Goal: Task Accomplishment & Management: Complete application form

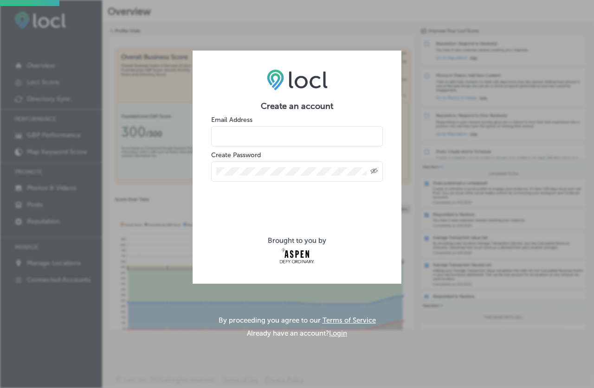
click at [242, 134] on input "email" at bounding box center [297, 136] width 172 height 20
type input "[EMAIL_ADDRESS][DOMAIN_NAME]"
click at [230, 163] on div "Created with Sketch." at bounding box center [297, 171] width 172 height 20
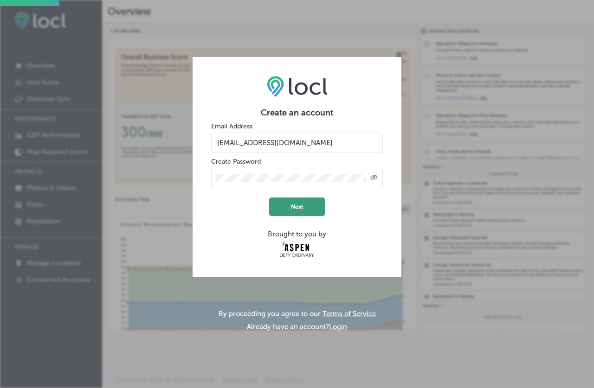
click at [293, 209] on button "Next" at bounding box center [297, 207] width 56 height 19
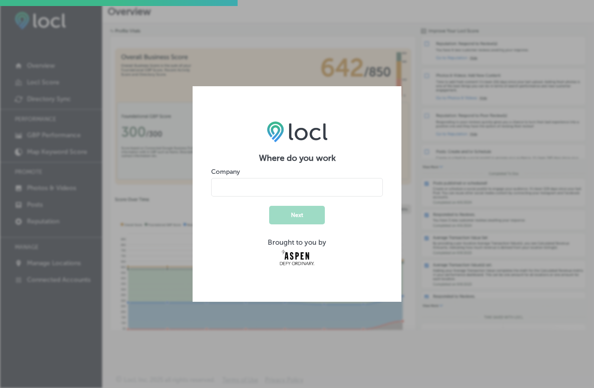
click at [235, 171] on label "Company" at bounding box center [225, 172] width 29 height 8
click at [235, 187] on input "name" at bounding box center [297, 187] width 172 height 19
type input "Roxy's Market"
click at [292, 214] on button "Next" at bounding box center [297, 215] width 56 height 19
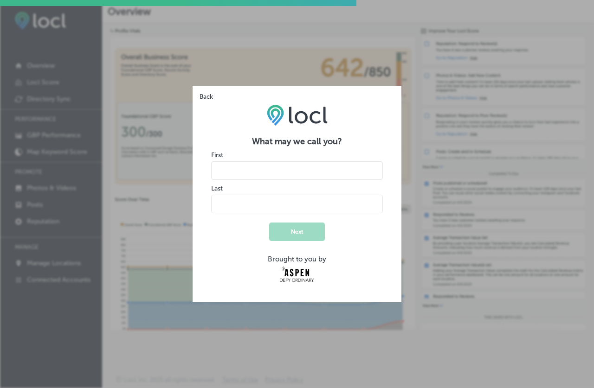
click at [224, 163] on input "name" at bounding box center [297, 170] width 172 height 19
type input "Chelsea"
type input "[PERSON_NAME]"
click at [299, 235] on button "Next" at bounding box center [297, 232] width 56 height 19
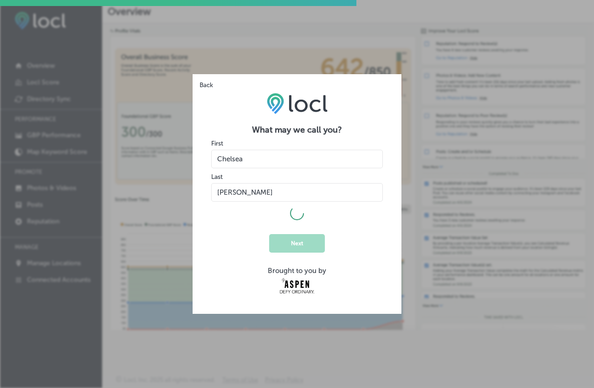
select select "US"
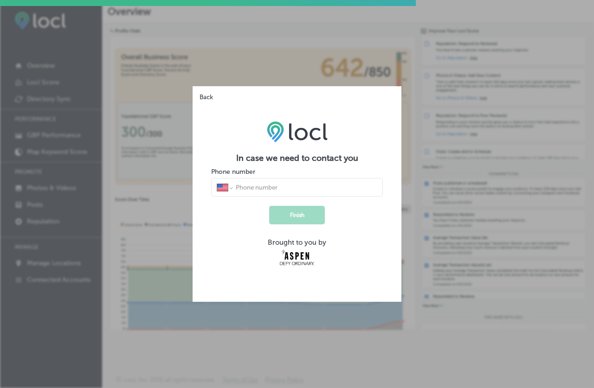
click at [261, 188] on input "tel" at bounding box center [306, 187] width 142 height 8
type input "[PHONE_NUMBER]"
click at [297, 217] on button "Finish" at bounding box center [297, 215] width 56 height 19
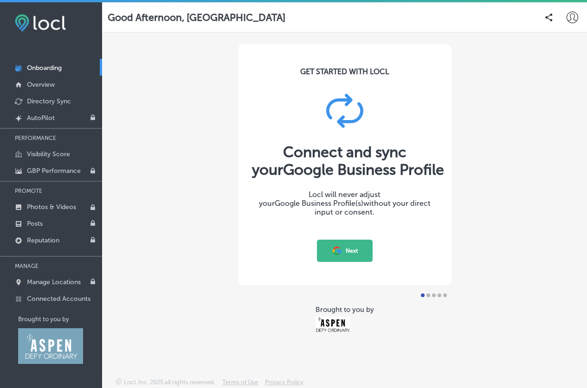
click at [338, 250] on icon at bounding box center [339, 252] width 4 height 4
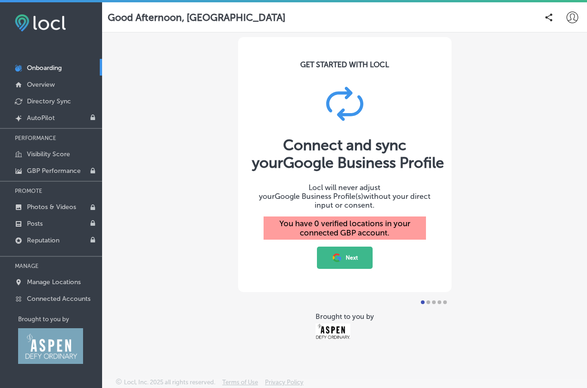
click at [341, 256] on icon at bounding box center [337, 258] width 10 height 10
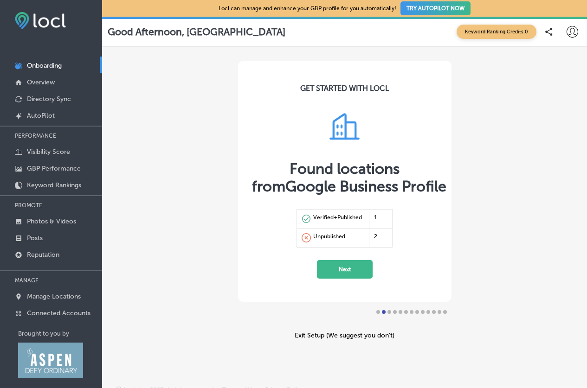
click at [338, 270] on button "Next" at bounding box center [345, 269] width 56 height 19
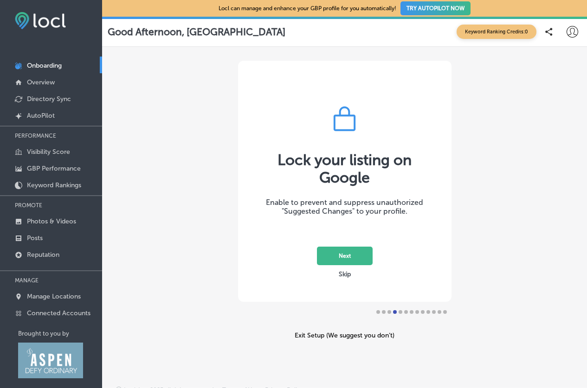
click at [341, 255] on button "Next" at bounding box center [345, 256] width 56 height 19
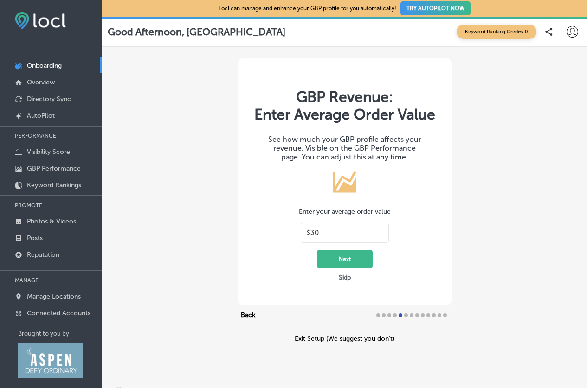
click at [324, 231] on input "30" at bounding box center [346, 233] width 72 height 8
type input "3"
type input "40"
click at [344, 265] on button "Next" at bounding box center [345, 259] width 56 height 19
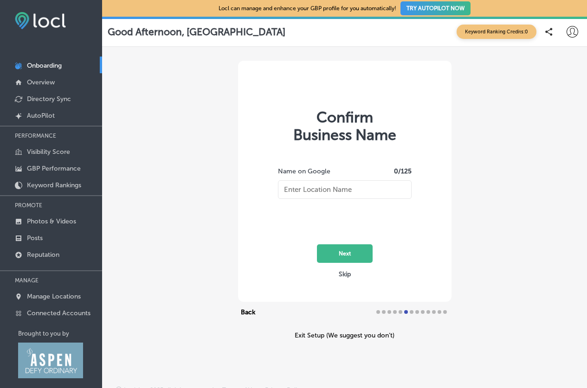
type input "Roxy’s Spirits Wine & Beer"
click at [314, 203] on div "Name on Google 26 /125 [PERSON_NAME]’s Spirits Wine & Beer Next" at bounding box center [344, 207] width 148 height 112
click at [346, 256] on button "Next" at bounding box center [345, 254] width 56 height 19
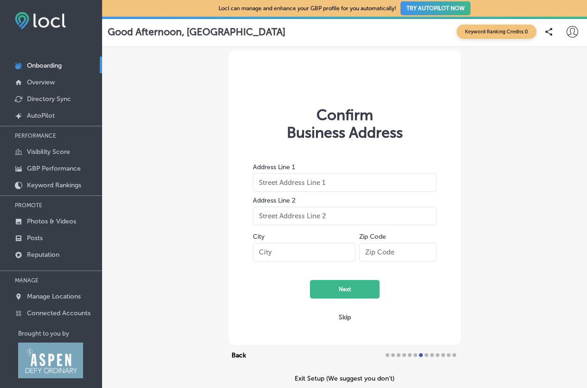
type input "[STREET_ADDRESS]"
type input "Aspen"
type input "81611"
click at [346, 290] on button "Next" at bounding box center [345, 289] width 70 height 19
select select "US"
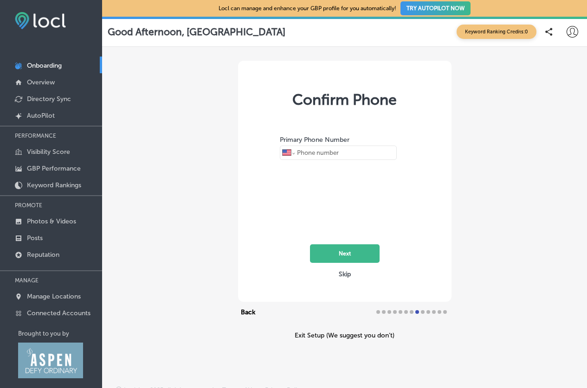
type input "+1 970 920 7699"
click at [343, 252] on button "Next" at bounding box center [345, 254] width 70 height 19
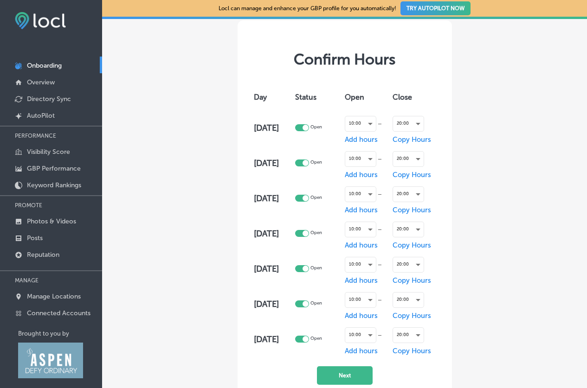
scroll to position [46, 0]
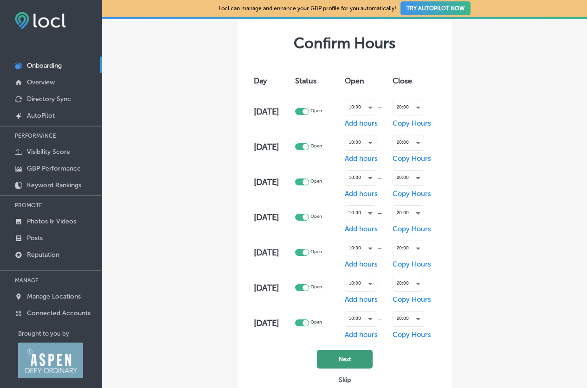
click at [354, 363] on button "Next" at bounding box center [345, 359] width 56 height 19
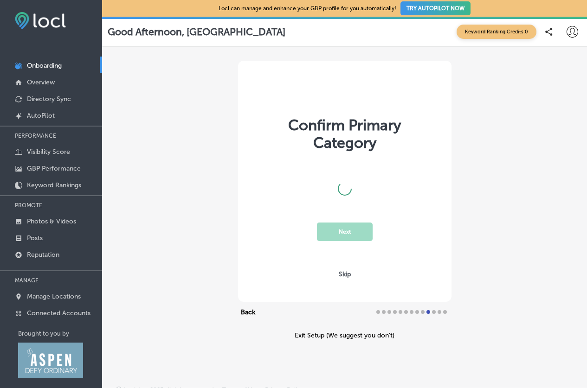
scroll to position [0, 0]
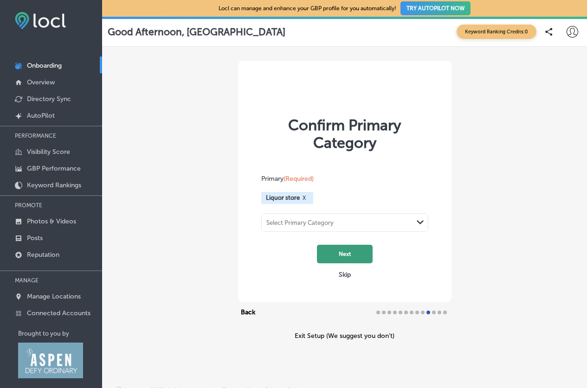
click at [337, 252] on button "Next" at bounding box center [345, 254] width 56 height 19
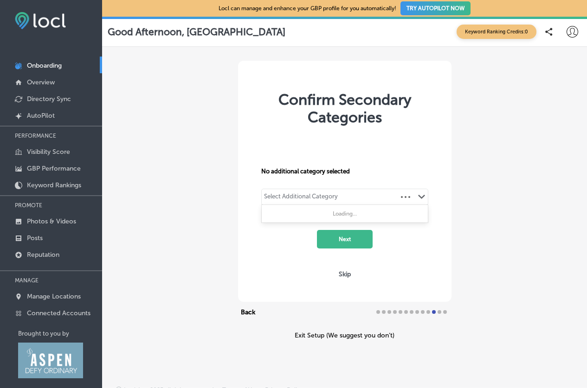
click at [341, 200] on div "Select Additional Category Path Created with Sketch." at bounding box center [345, 197] width 166 height 16
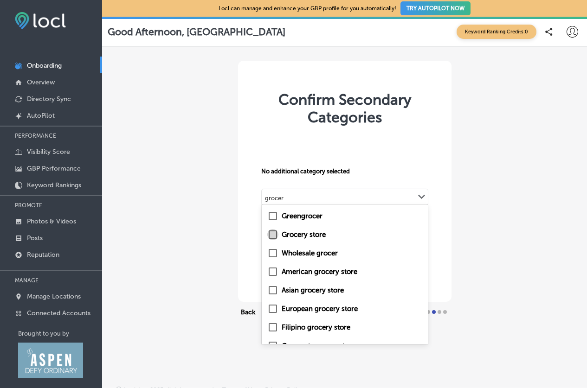
click at [273, 233] on input "checkbox" at bounding box center [272, 234] width 11 height 11
type input "grocer"
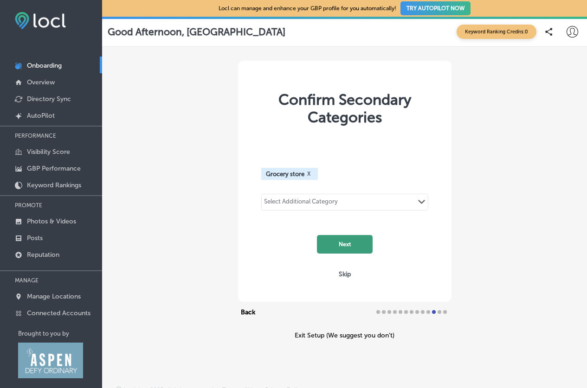
click at [343, 240] on button "Next" at bounding box center [345, 244] width 56 height 19
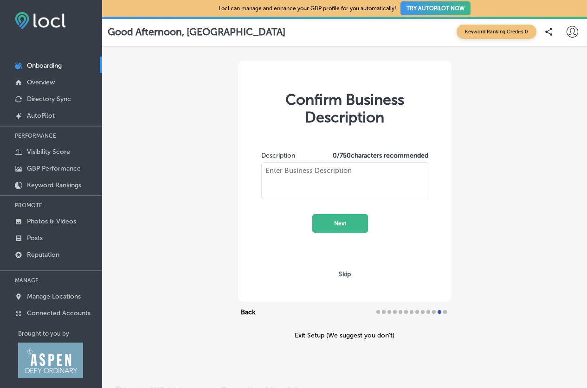
type textarea "Wide selection of spirits, wine and beer. Import and domestic. Family owned and…"
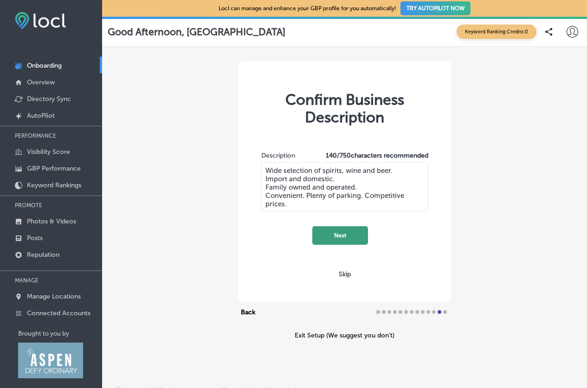
click at [335, 235] on button "Next" at bounding box center [340, 235] width 56 height 19
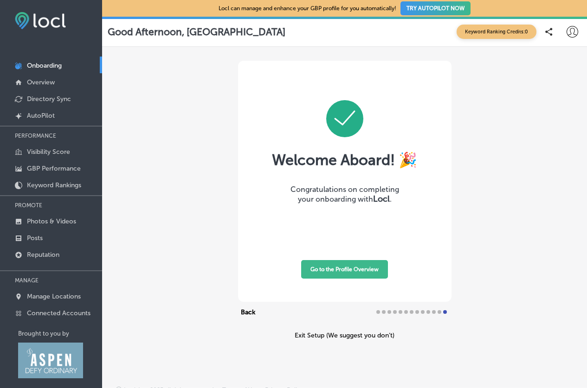
click at [356, 270] on button "Go to the Profile Overview" at bounding box center [344, 269] width 87 height 19
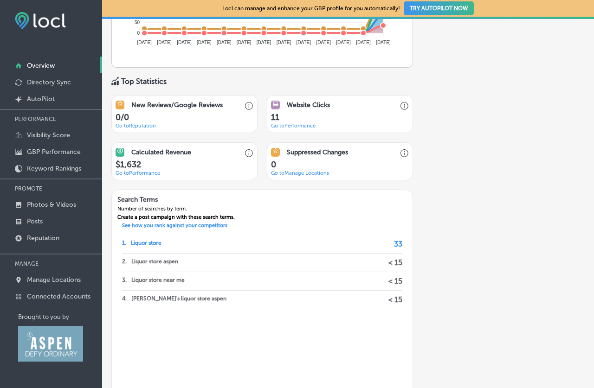
scroll to position [693, 0]
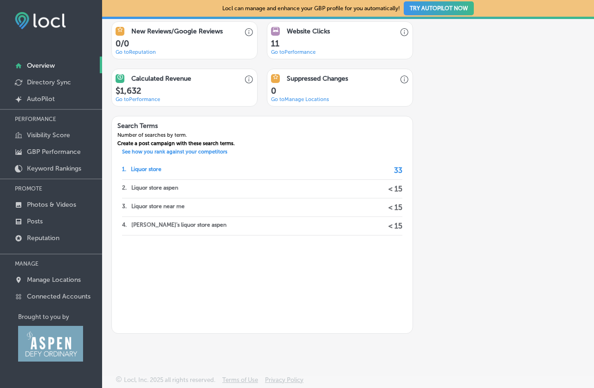
drag, startPoint x: 483, startPoint y: 124, endPoint x: 521, endPoint y: 167, distance: 56.5
drag, startPoint x: 593, startPoint y: 0, endPoint x: 318, endPoint y: 287, distance: 397.4
click at [318, 287] on div "1 . Liquor store 33 2 . Liquor store aspen < 15 3 . Liquor store near me < 15 4…" at bounding box center [261, 247] width 291 height 172
